Goal: Task Accomplishment & Management: Use online tool/utility

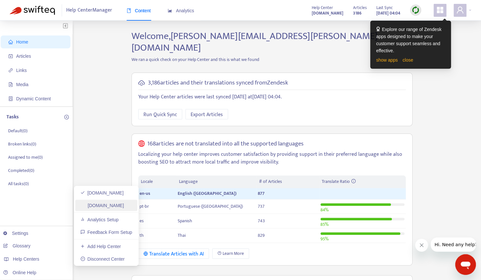
click at [113, 206] on link "[DOMAIN_NAME]" at bounding box center [102, 205] width 44 height 5
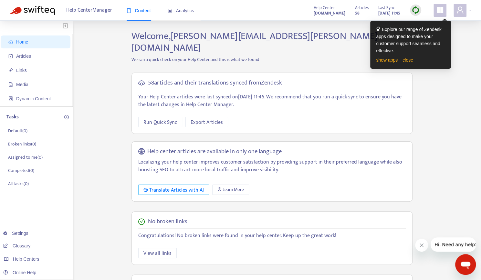
click at [167, 186] on div "Translate Articles with AI" at bounding box center [173, 190] width 60 height 8
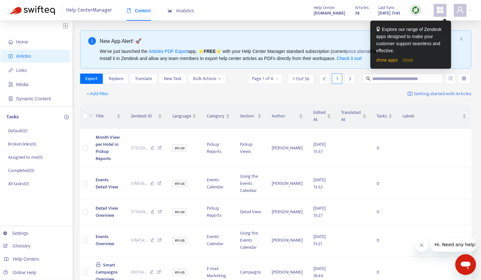
click at [410, 61] on link "close" at bounding box center [407, 59] width 11 height 5
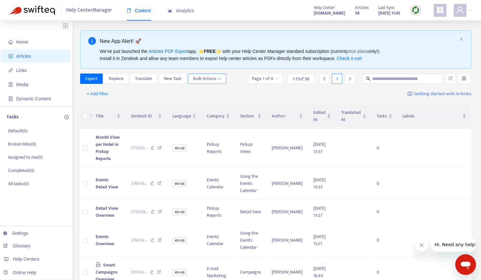
click at [197, 81] on span "Bulk Actions" at bounding box center [207, 78] width 28 height 7
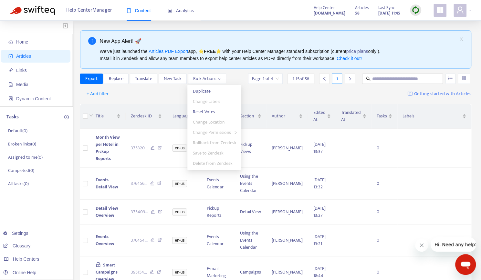
click at [162, 95] on div "+ Add filter Getting started with Articles" at bounding box center [275, 94] width 391 height 15
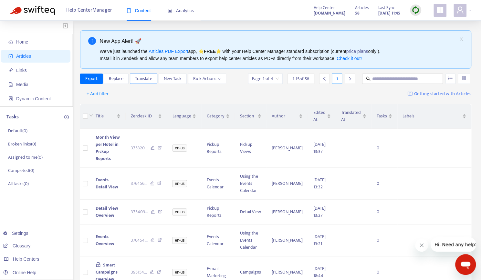
click at [144, 81] on span "Translate" at bounding box center [143, 78] width 17 height 7
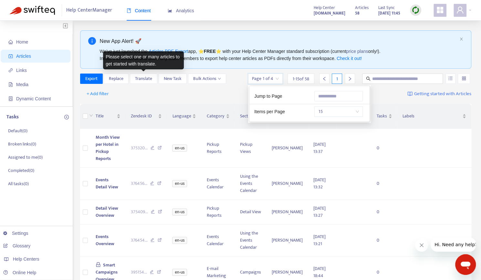
click at [276, 77] on input "search" at bounding box center [265, 79] width 27 height 10
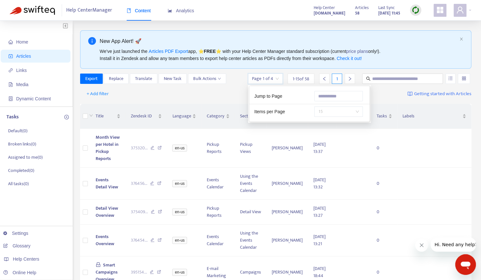
click at [347, 113] on span "15" at bounding box center [338, 112] width 41 height 10
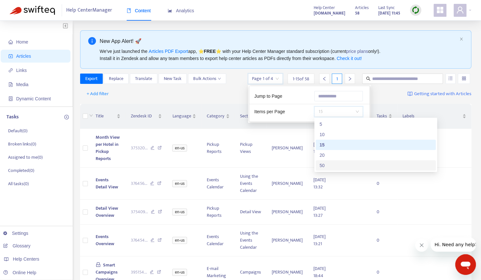
click at [329, 162] on div "50" at bounding box center [375, 165] width 112 height 7
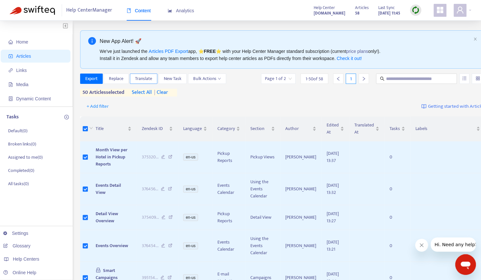
click at [146, 78] on span "Translate" at bounding box center [143, 78] width 17 height 7
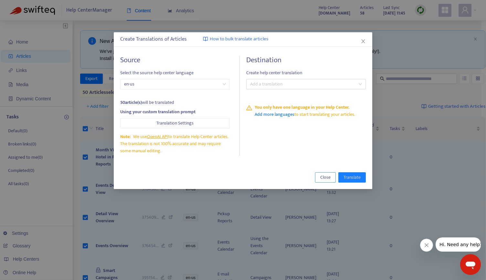
click at [320, 179] on span "Close" at bounding box center [325, 177] width 10 height 7
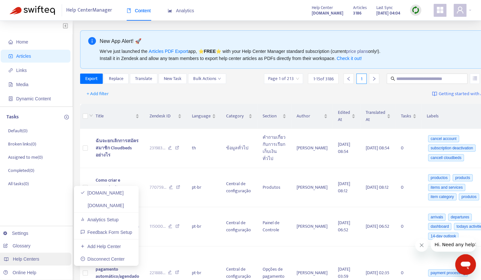
click at [28, 258] on span "Help Centers" at bounding box center [26, 259] width 26 height 5
click at [106, 208] on link "[DOMAIN_NAME]" at bounding box center [102, 205] width 44 height 5
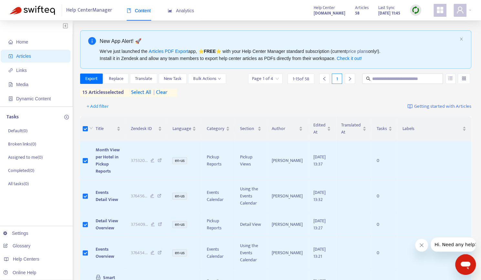
click at [307, 79] on span "1 - 15 of 58" at bounding box center [301, 79] width 16 height 7
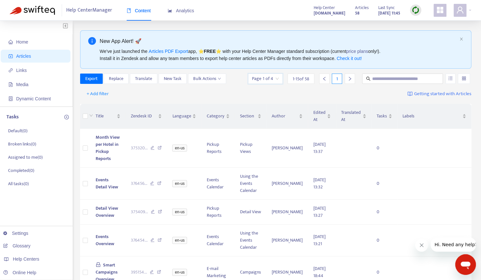
click at [268, 78] on input "search" at bounding box center [265, 79] width 27 height 10
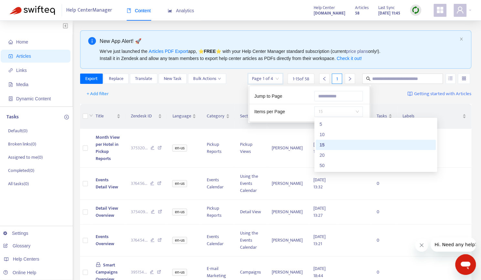
click at [334, 110] on span "15" at bounding box center [338, 112] width 41 height 10
click at [320, 167] on div "50" at bounding box center [375, 165] width 112 height 7
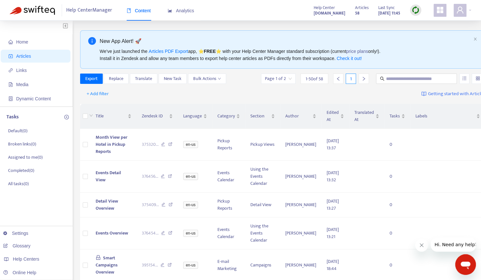
click at [196, 93] on div "+ Add filter Getting started with Articles" at bounding box center [282, 94] width 405 height 15
click at [81, 113] on th at bounding box center [85, 116] width 10 height 25
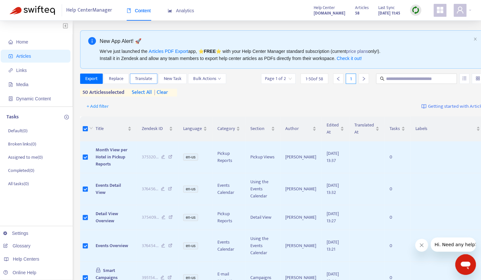
click at [140, 76] on span "Translate" at bounding box center [143, 78] width 17 height 7
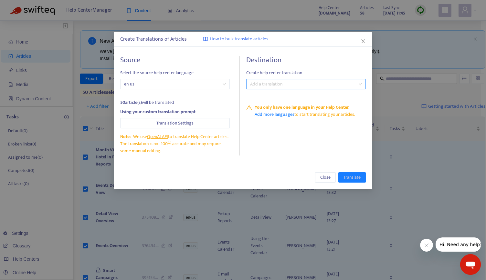
click at [270, 84] on div at bounding box center [303, 84] width 110 height 8
click at [328, 180] on span "Close" at bounding box center [325, 177] width 10 height 7
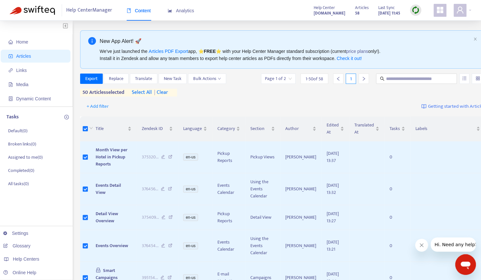
click at [412, 13] on img at bounding box center [415, 10] width 8 height 8
click at [423, 34] on link "Full Sync" at bounding box center [426, 33] width 23 height 7
click at [147, 80] on span "Translate" at bounding box center [143, 78] width 17 height 7
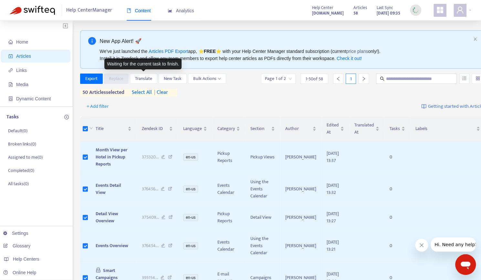
click at [229, 91] on div "Export Replace Translate New Task Bulk Actions Page 1 of 2 1 - 50 of 58 1 50 ar…" at bounding box center [282, 85] width 405 height 23
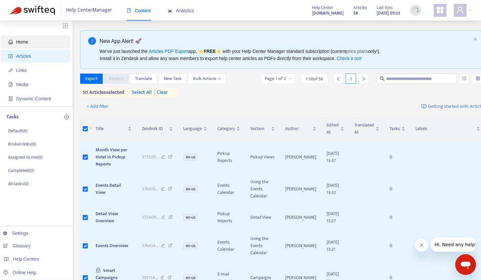
click at [39, 40] on span "Home" at bounding box center [36, 42] width 57 height 13
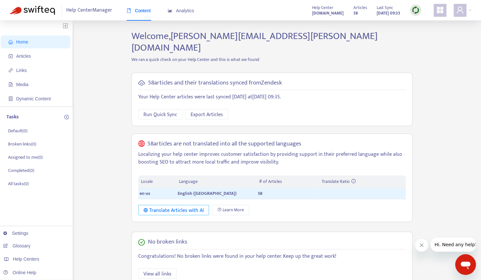
click at [157, 207] on div "Translate Articles with AI" at bounding box center [173, 211] width 60 height 8
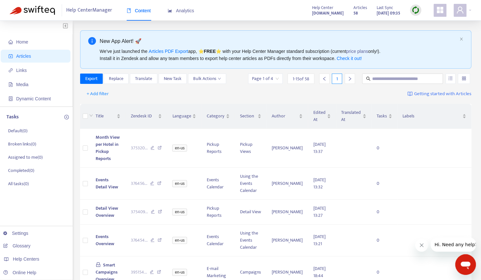
click at [271, 77] on input "search" at bounding box center [265, 79] width 27 height 10
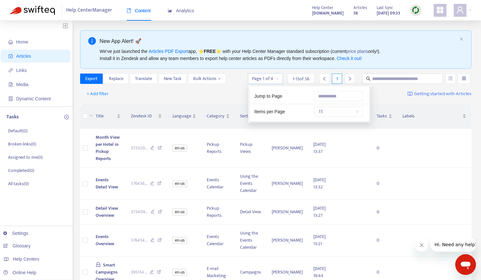
click at [338, 118] on div "Jump to Page Items per Page 15" at bounding box center [309, 104] width 120 height 36
click at [336, 116] on span "15" at bounding box center [338, 112] width 41 height 10
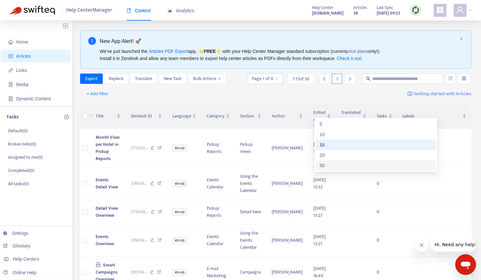
click at [323, 168] on div "50" at bounding box center [375, 165] width 112 height 7
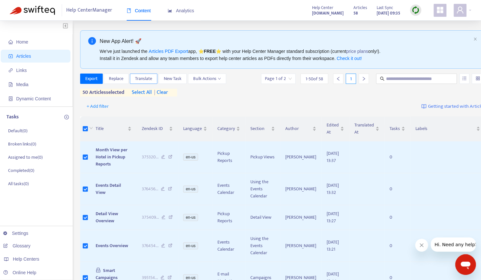
click at [142, 81] on span "Translate" at bounding box center [143, 78] width 17 height 7
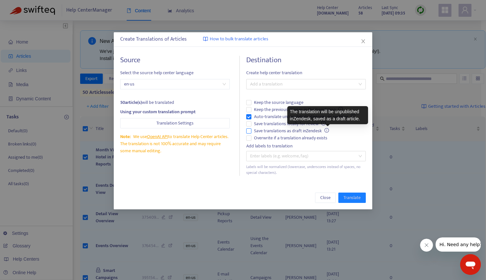
click at [328, 131] on icon "info-circle" at bounding box center [326, 130] width 5 height 5
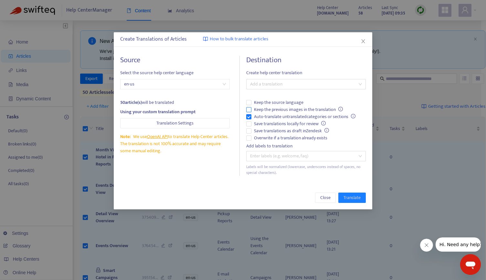
click at [252, 109] on span "Keep the previous images in the translation" at bounding box center [298, 109] width 94 height 7
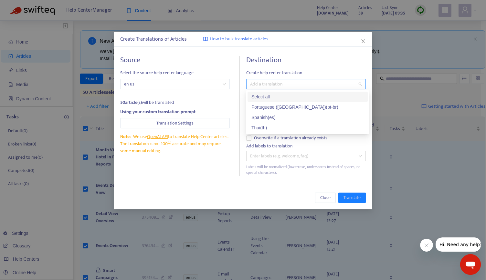
click at [308, 84] on div at bounding box center [303, 84] width 110 height 8
click at [262, 98] on div "Select all" at bounding box center [307, 96] width 112 height 7
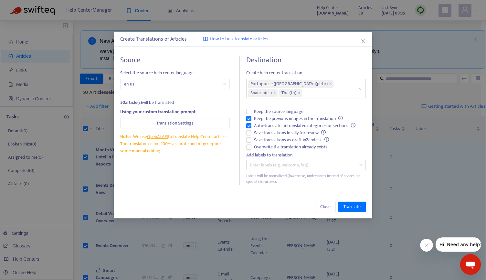
click at [291, 195] on div "Close Translate" at bounding box center [243, 206] width 258 height 23
click at [212, 39] on span "How to bulk translate articles" at bounding box center [239, 39] width 58 height 7
click at [354, 208] on span "Translate" at bounding box center [351, 206] width 17 height 7
